Goal: Check status

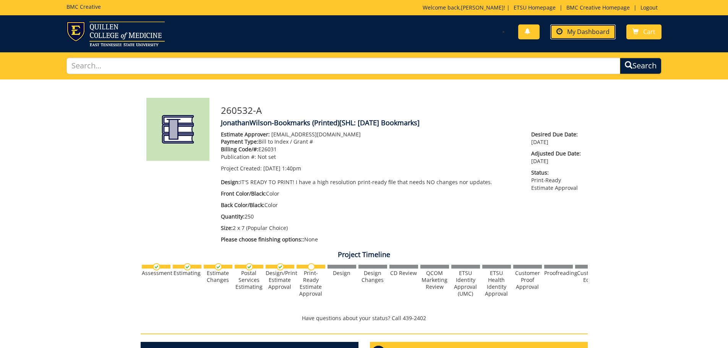
click at [574, 32] on span "My Dashboard" at bounding box center [588, 32] width 42 height 8
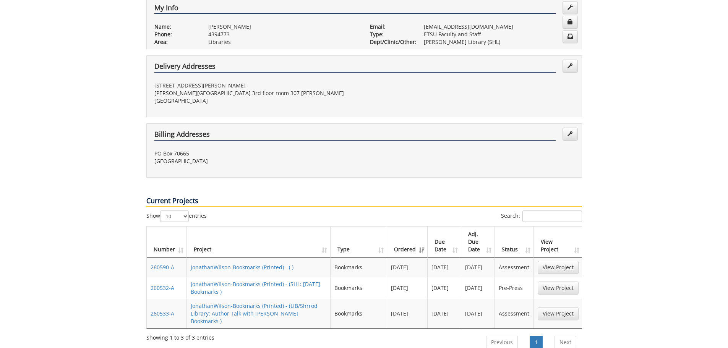
scroll to position [191, 0]
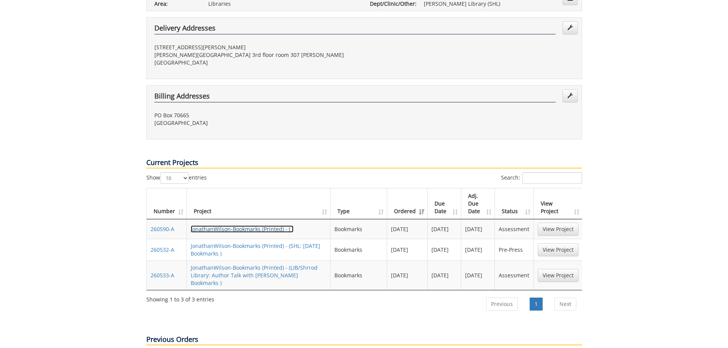
click at [231, 226] on link "JonathanWilson-Bookmarks (Printed) - ( )" at bounding box center [242, 229] width 103 height 7
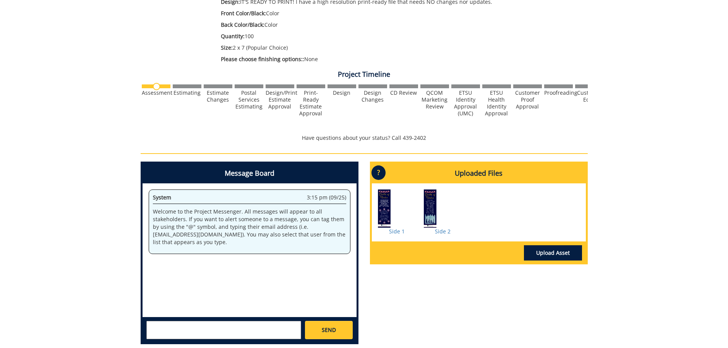
scroll to position [66, 0]
